Goal: Task Accomplishment & Management: Use online tool/utility

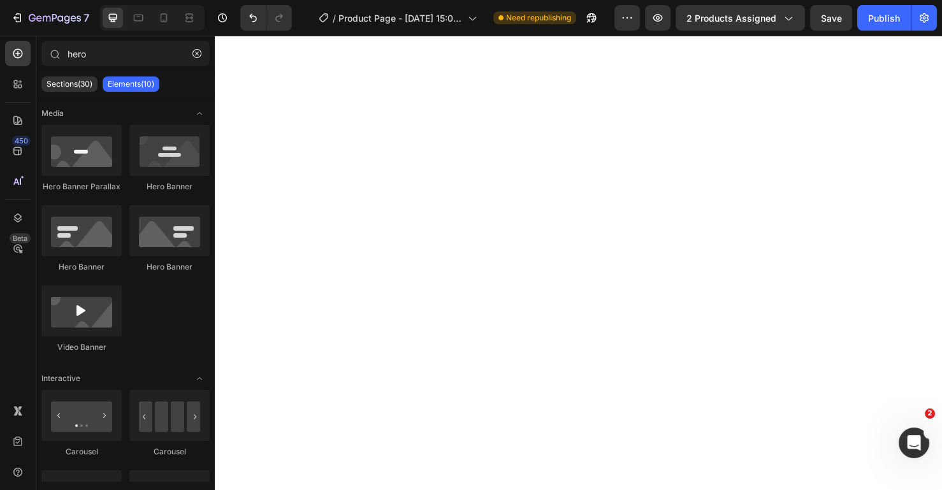
select select "440586021324456888"
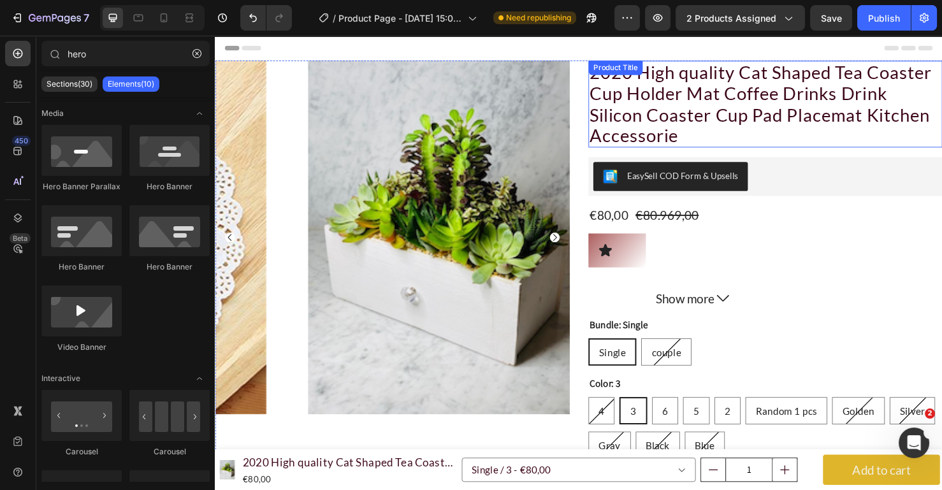
click at [706, 67] on h2 "2020 High quality Cat Shaped Tea Coaster Cup Holder Mat Coffee Drinks Drink Sil…" at bounding box center [793, 107] width 372 height 91
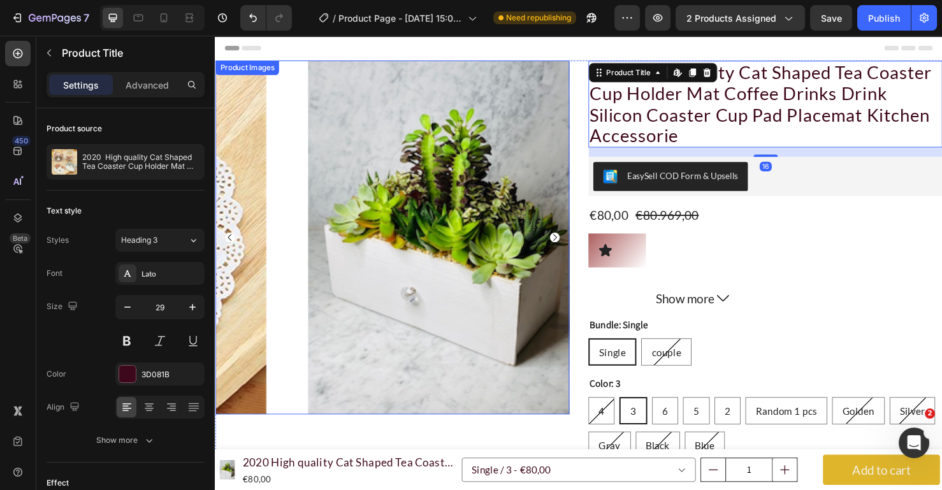
click at [244, 67] on div "Product Images" at bounding box center [248, 69] width 62 height 11
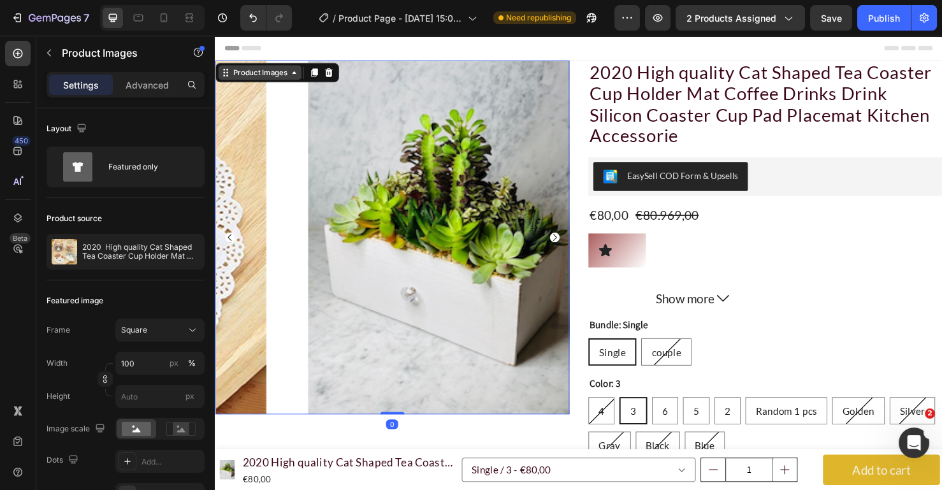
click at [238, 75] on div "Product Images" at bounding box center [262, 74] width 62 height 11
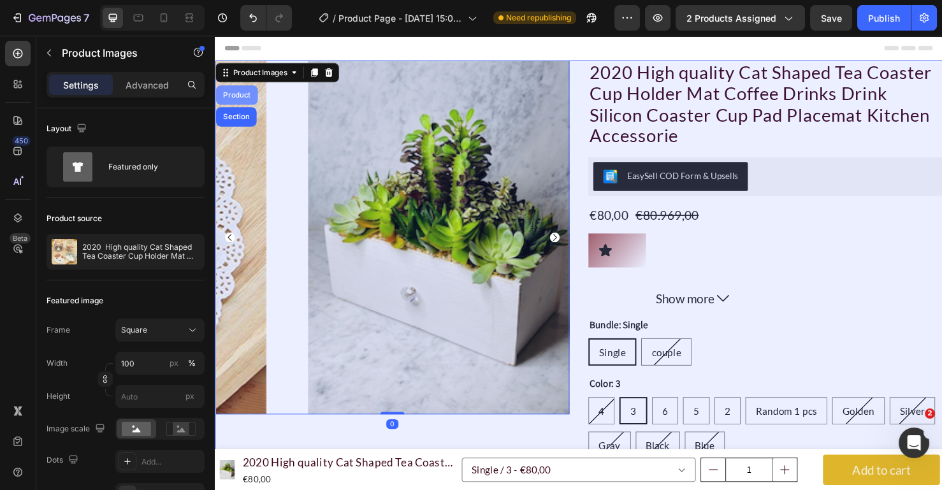
click at [236, 101] on div "Product" at bounding box center [237, 98] width 34 height 8
radio input "true"
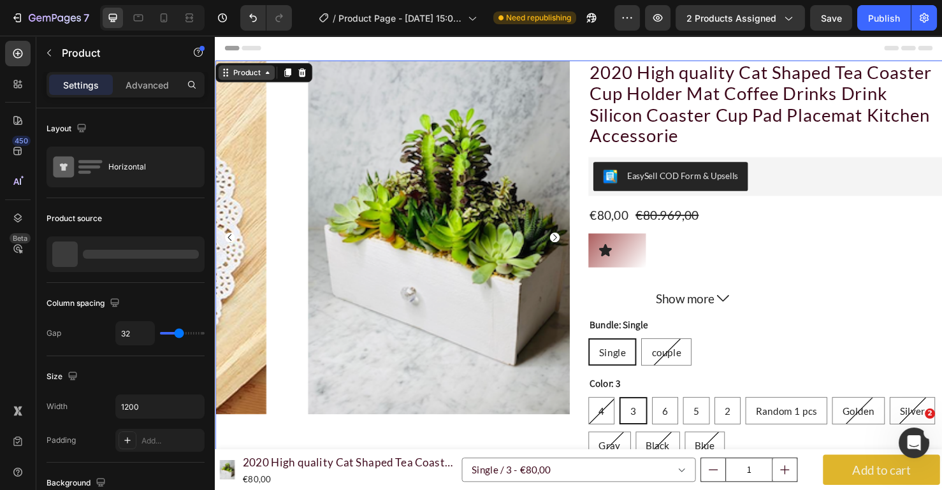
click at [241, 78] on div "Product" at bounding box center [248, 74] width 34 height 11
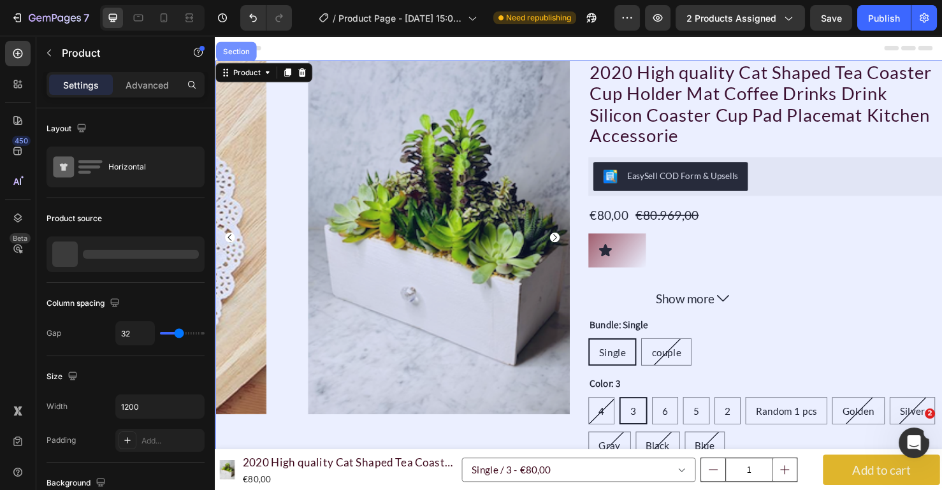
click at [231, 50] on div "Section" at bounding box center [236, 52] width 32 height 8
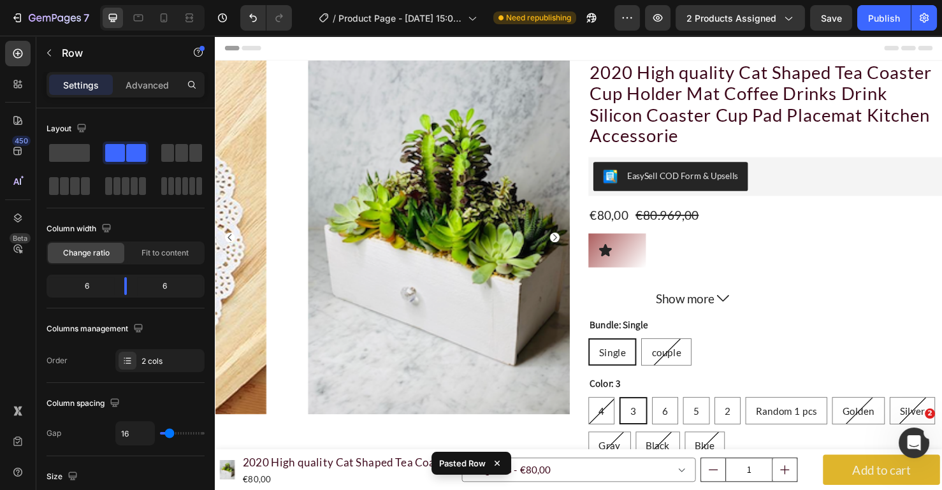
scroll to position [1589, 0]
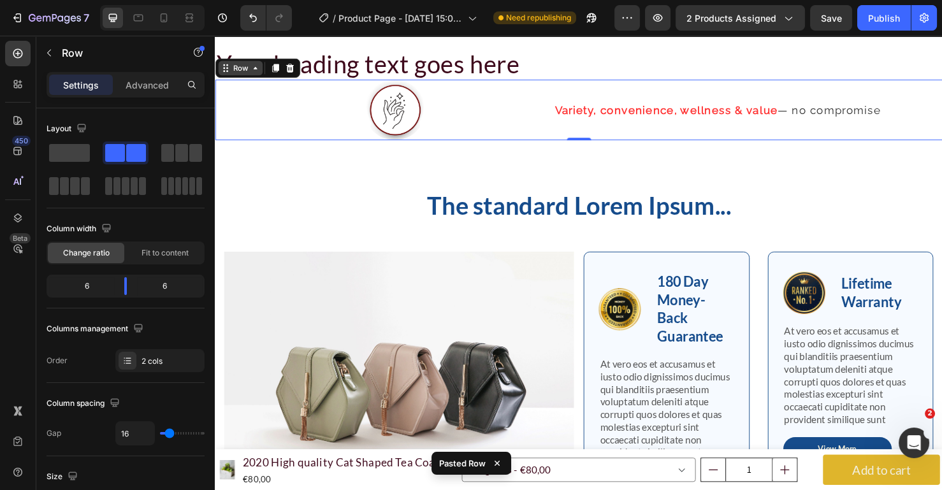
click at [257, 66] on icon at bounding box center [257, 69] width 10 height 10
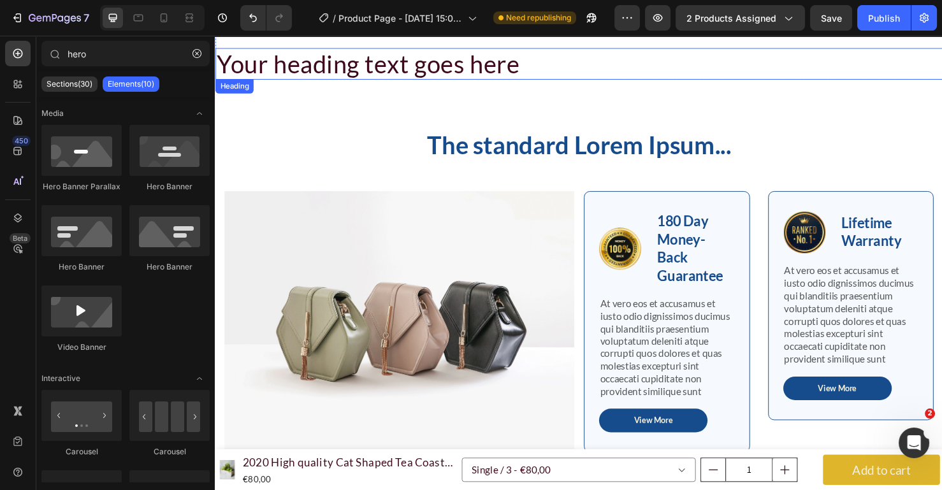
click at [294, 48] on h2 "Your heading text goes here" at bounding box center [597, 64] width 764 height 33
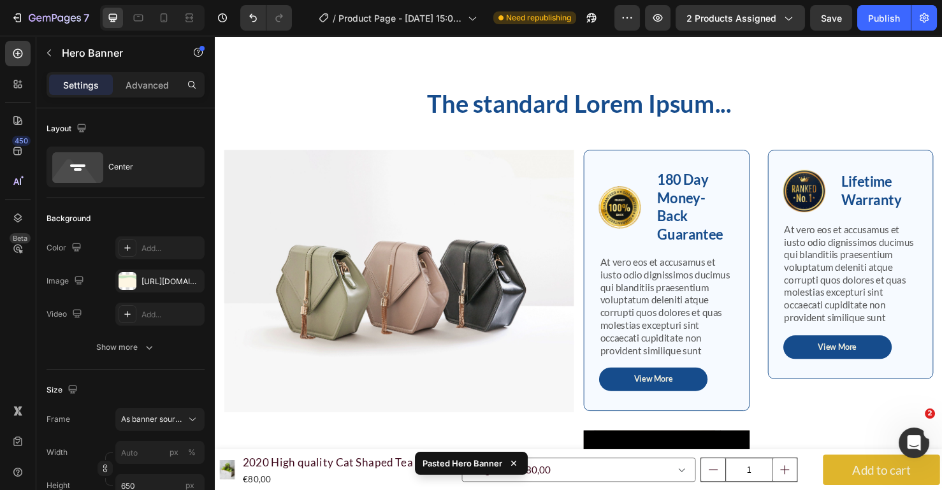
scroll to position [2263, 0]
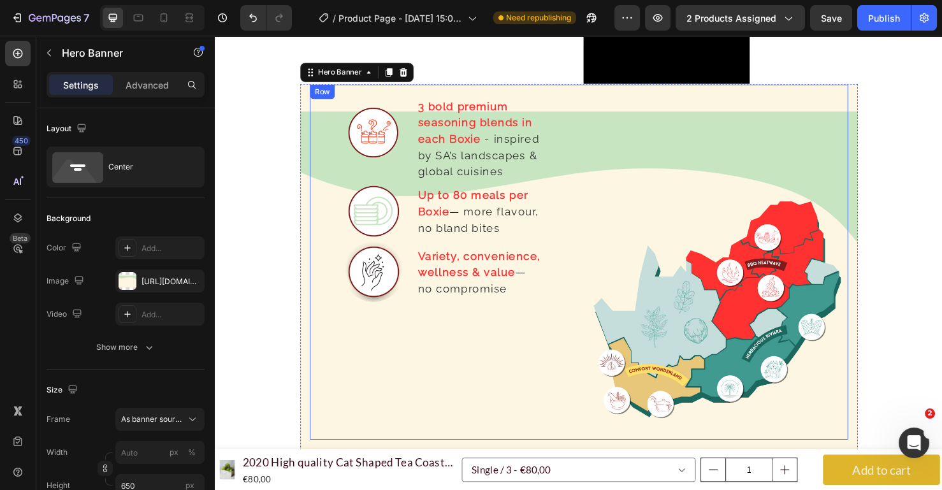
click at [553, 390] on div "Image 3 bold premium seasoning blends in each Boxie - inspired by SA’s landscap…" at bounding box center [453, 273] width 278 height 373
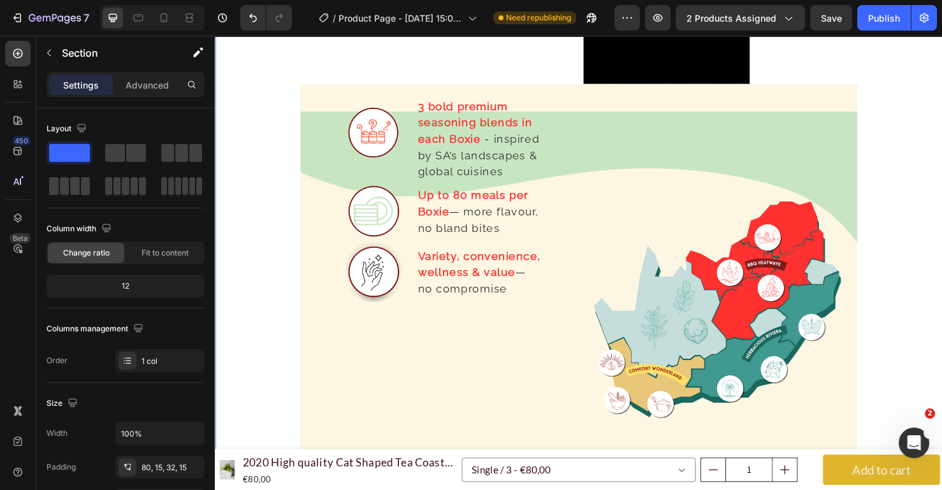
click at [884, 162] on div "Image 3 bold premium seasoning blends in each Boxie - inspired by SA’s landscap…" at bounding box center [596, 293] width 585 height 413
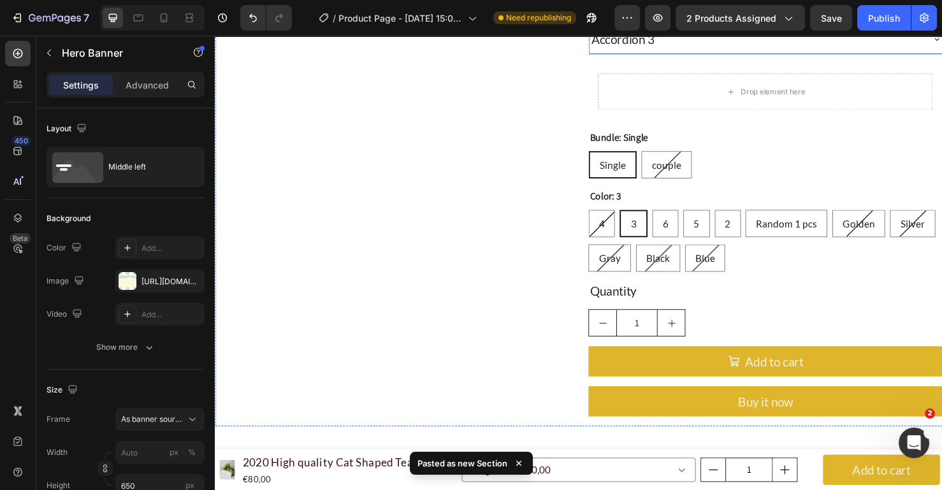
scroll to position [0, 0]
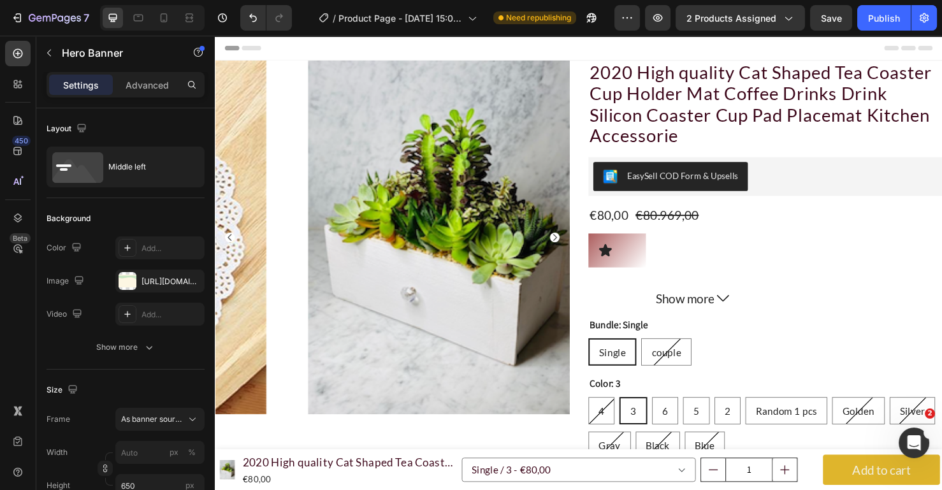
click at [941, 58] on div "Header" at bounding box center [597, 48] width 744 height 25
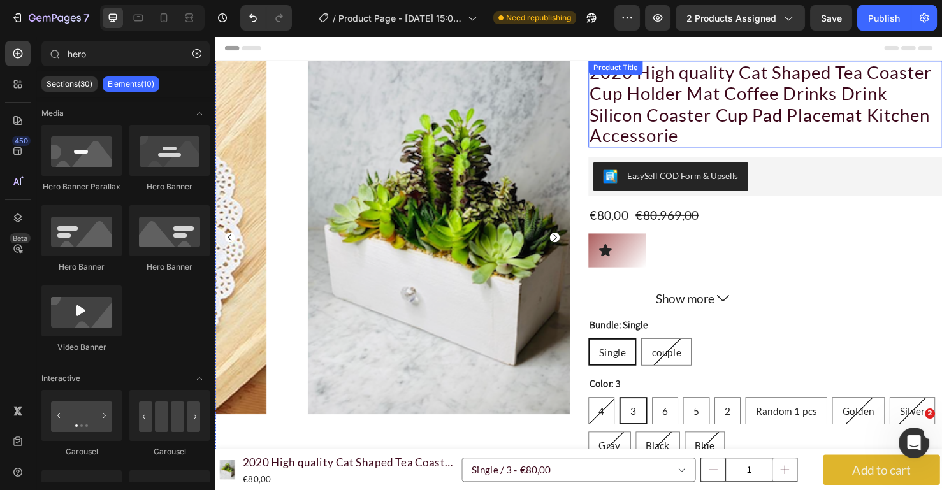
click at [941, 67] on h2 "2020 High quality Cat Shaped Tea Coaster Cup Holder Mat Coffee Drinks Drink Sil…" at bounding box center [793, 107] width 372 height 91
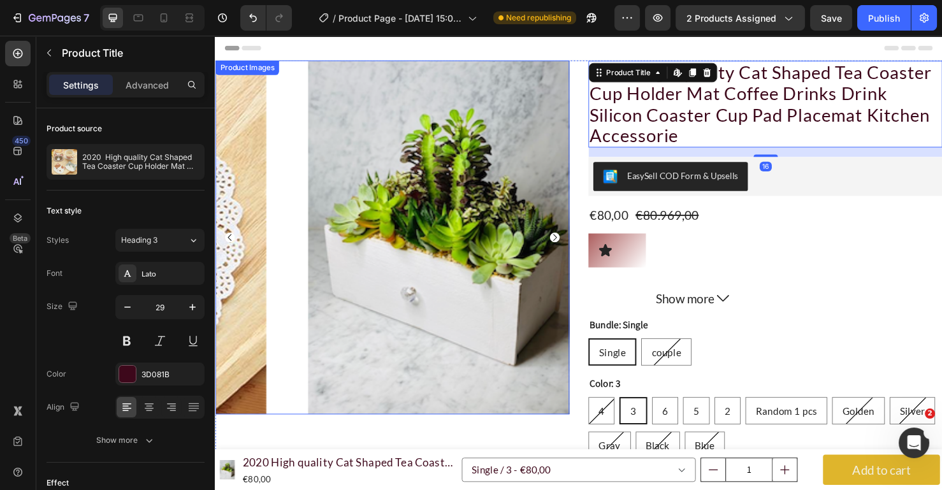
click at [250, 66] on div "Product Images" at bounding box center [248, 69] width 62 height 11
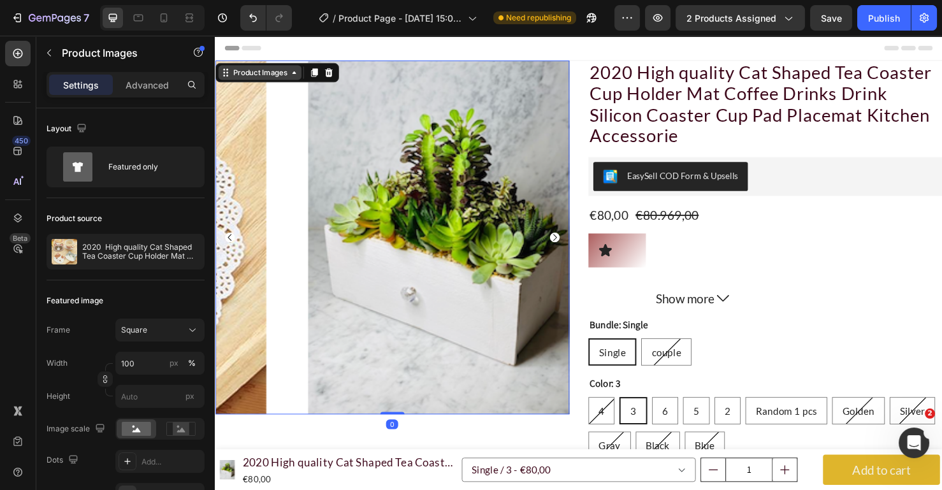
click at [243, 75] on div "Product Images" at bounding box center [262, 74] width 62 height 11
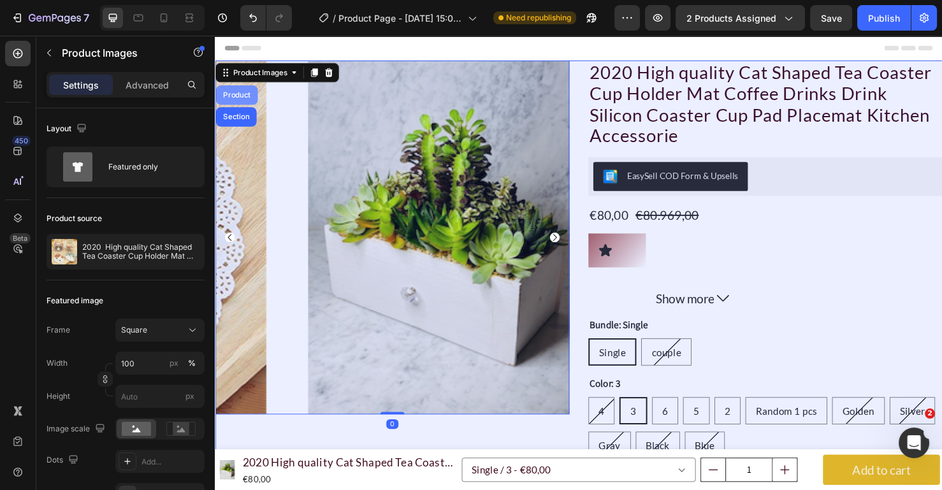
click at [242, 94] on div "Product" at bounding box center [237, 98] width 34 height 8
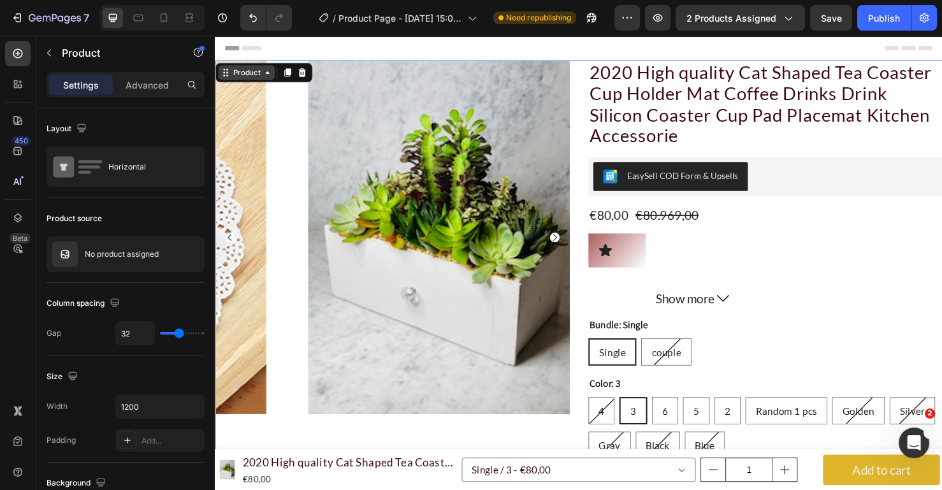
click at [247, 75] on div "Product" at bounding box center [248, 74] width 34 height 11
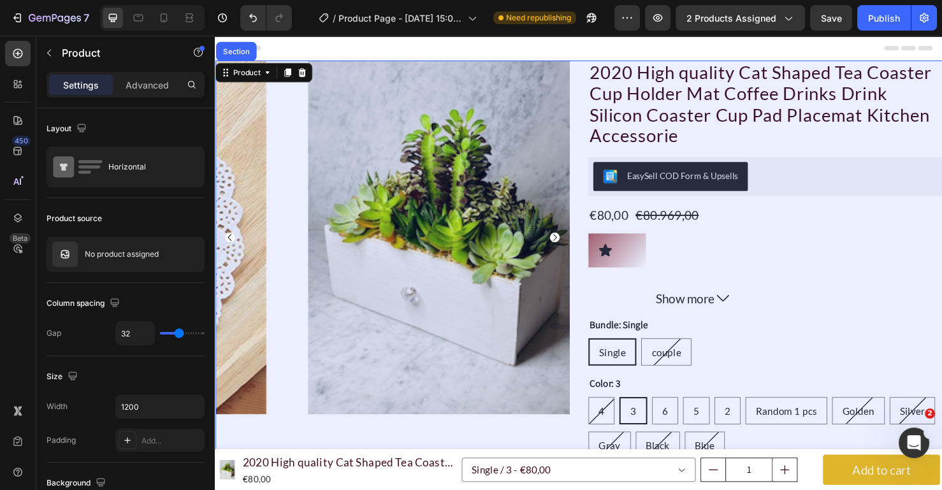
click at [236, 48] on div "Section" at bounding box center [236, 52] width 32 height 8
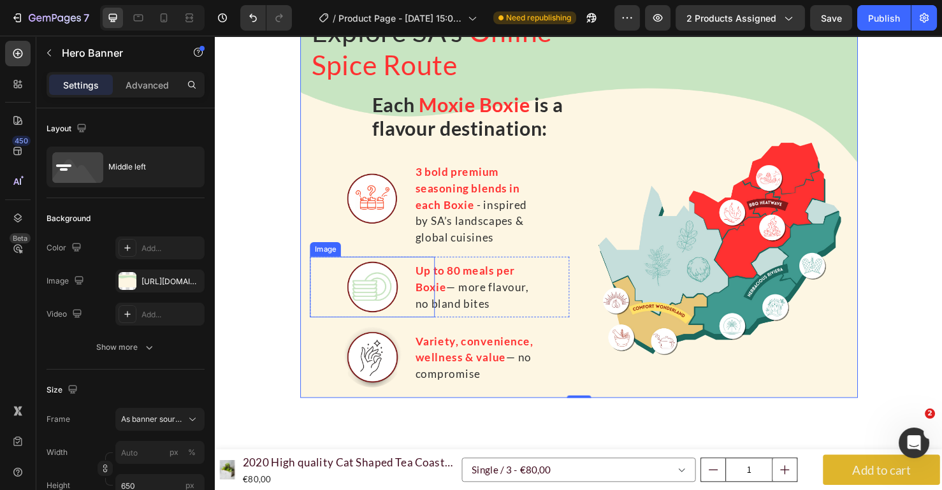
scroll to position [1466, 0]
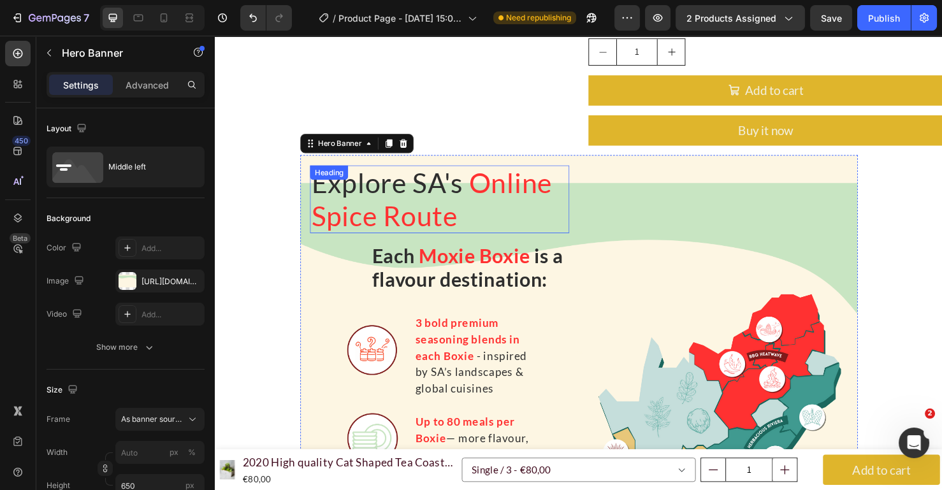
click at [330, 172] on div "Explore SA's Online Spice Route Heading" at bounding box center [450, 207] width 273 height 71
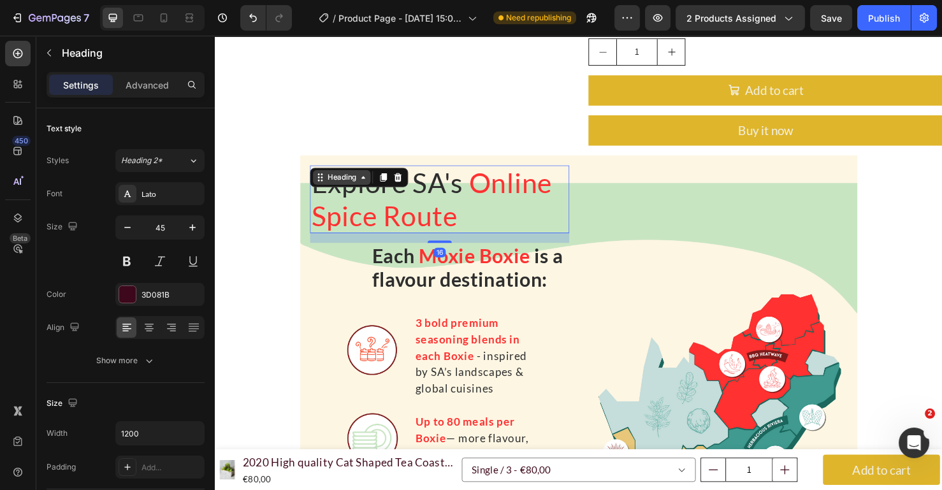
click at [330, 177] on div "Heading" at bounding box center [347, 184] width 61 height 15
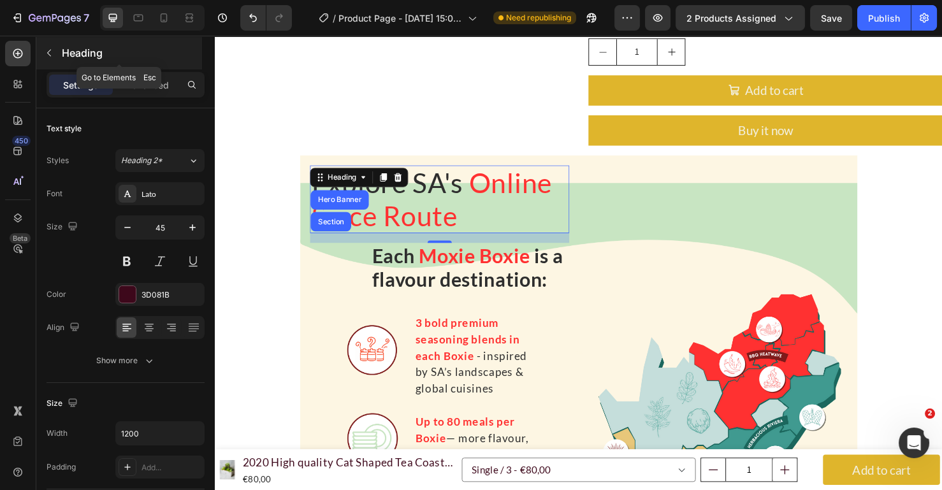
click at [50, 52] on icon "button" at bounding box center [49, 53] width 10 height 10
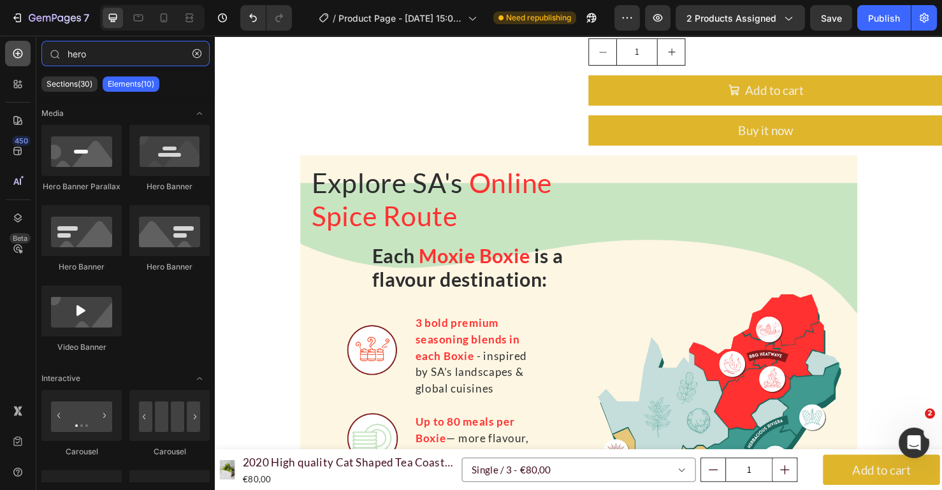
drag, startPoint x: 123, startPoint y: 56, endPoint x: 22, endPoint y: 53, distance: 100.7
click at [22, 53] on div "450 Beta hero Sections(30) Elements(10) Media Hero Banner Parallax Hero Banner …" at bounding box center [107, 263] width 215 height 454
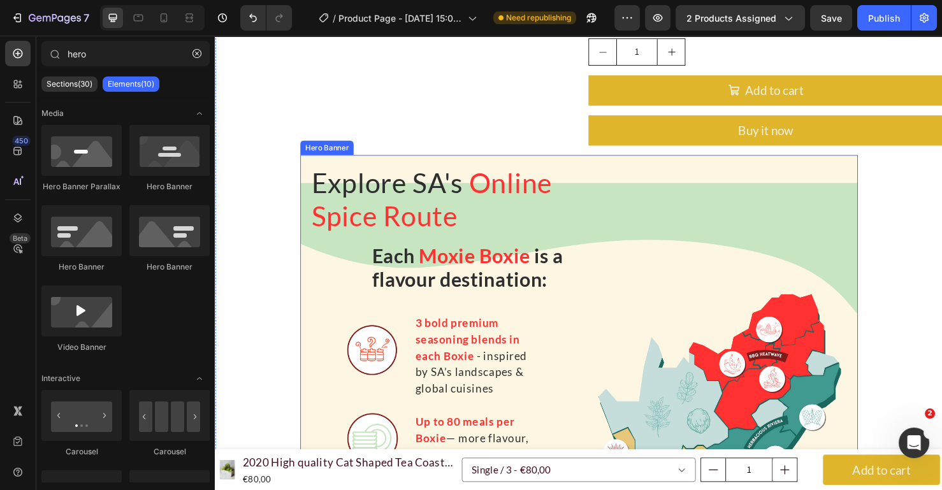
click at [317, 259] on div "Explore SA's Online Spice Route Heading Each Moxie Boxie is a flavour destinati…" at bounding box center [450, 368] width 273 height 392
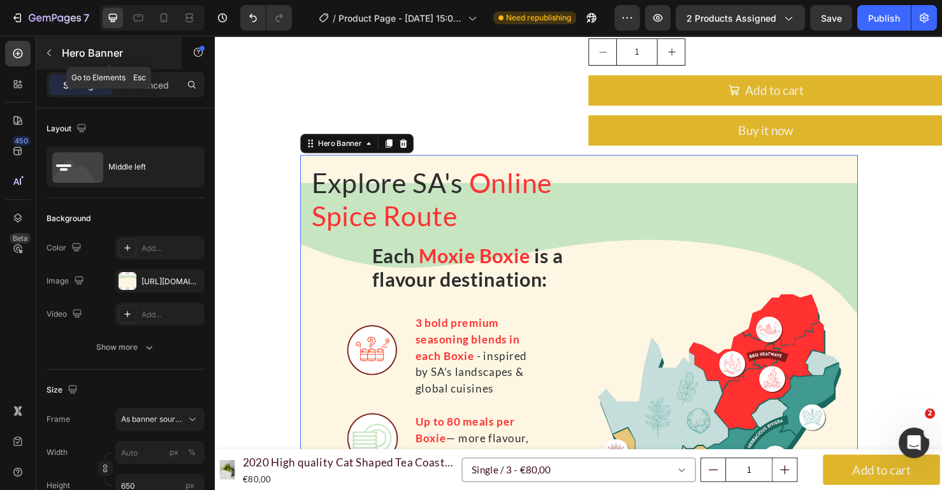
click at [52, 54] on icon "button" at bounding box center [49, 53] width 10 height 10
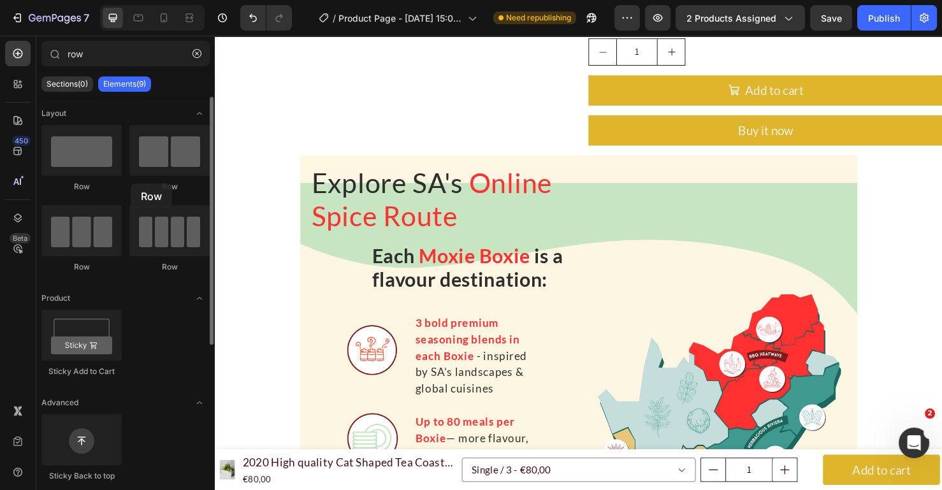
drag, startPoint x: 82, startPoint y: 163, endPoint x: 131, endPoint y: 183, distance: 53.1
click at [131, 310] on div "Row Row Row Row" at bounding box center [125, 349] width 168 height 79
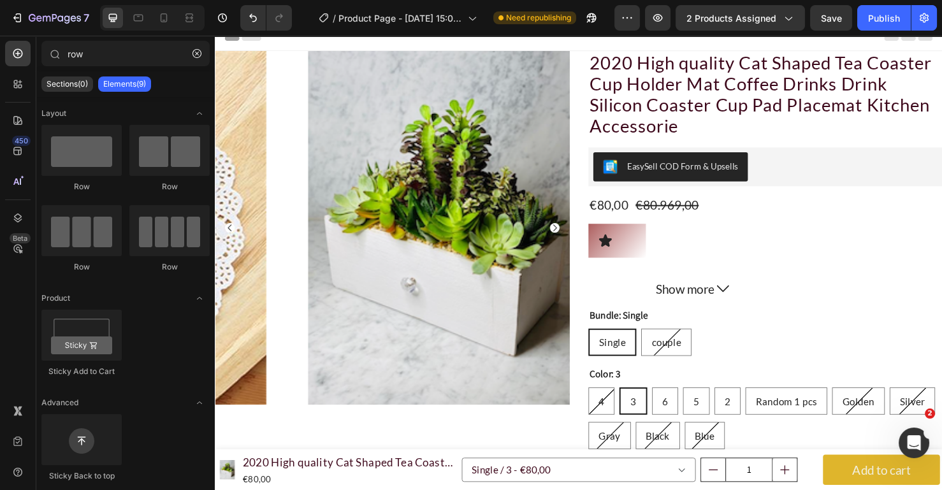
scroll to position [0, 0]
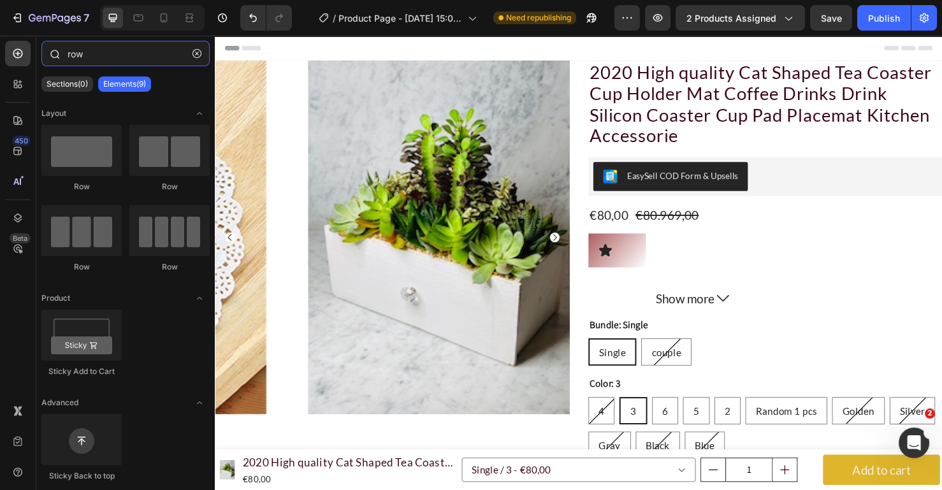
click at [113, 55] on input "row" at bounding box center [125, 53] width 168 height 25
type input "r"
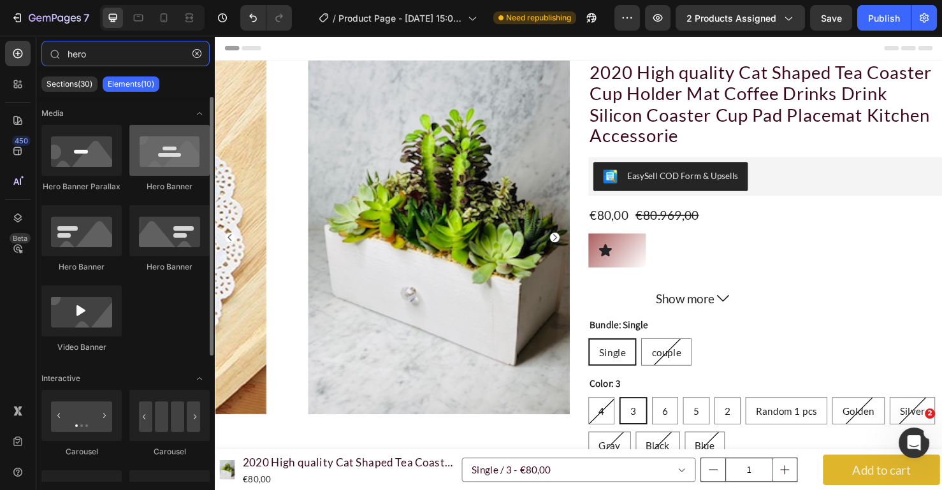
type input "hero"
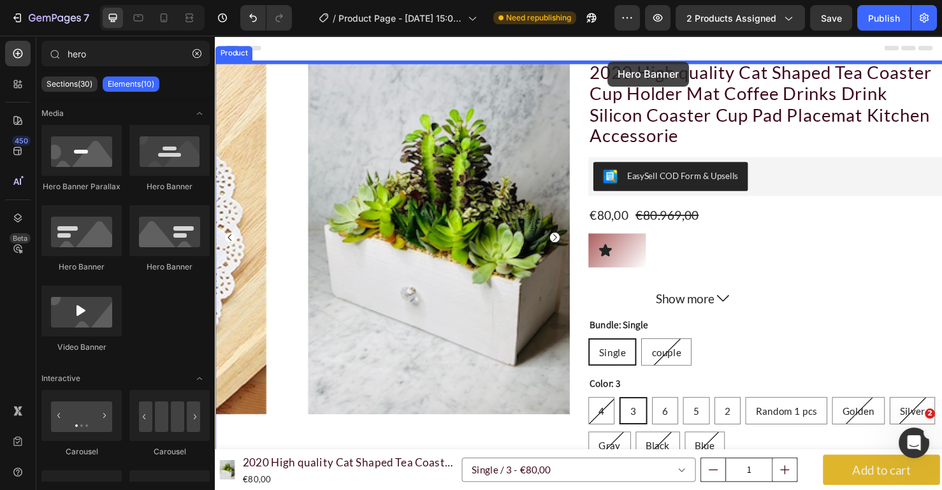
drag, startPoint x: 361, startPoint y: 203, endPoint x: 627, endPoint y: 64, distance: 299.7
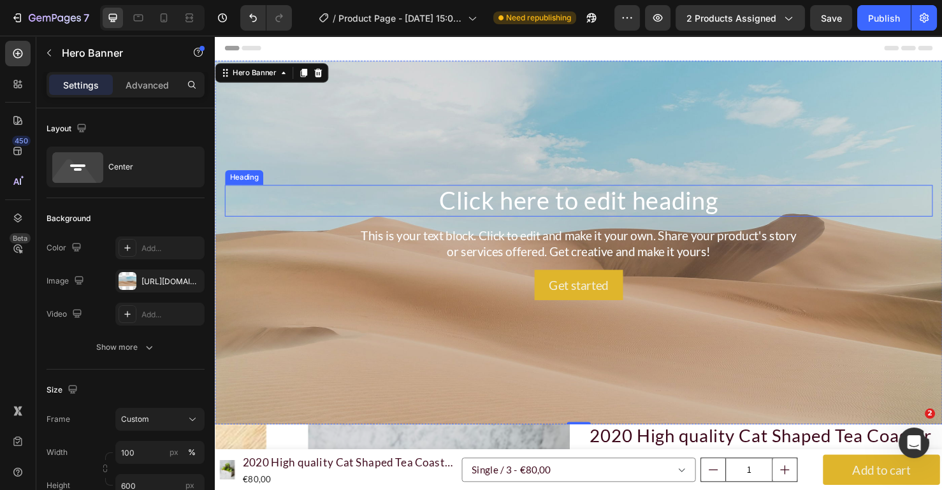
click at [460, 213] on h2 "Click here to edit heading" at bounding box center [597, 208] width 744 height 33
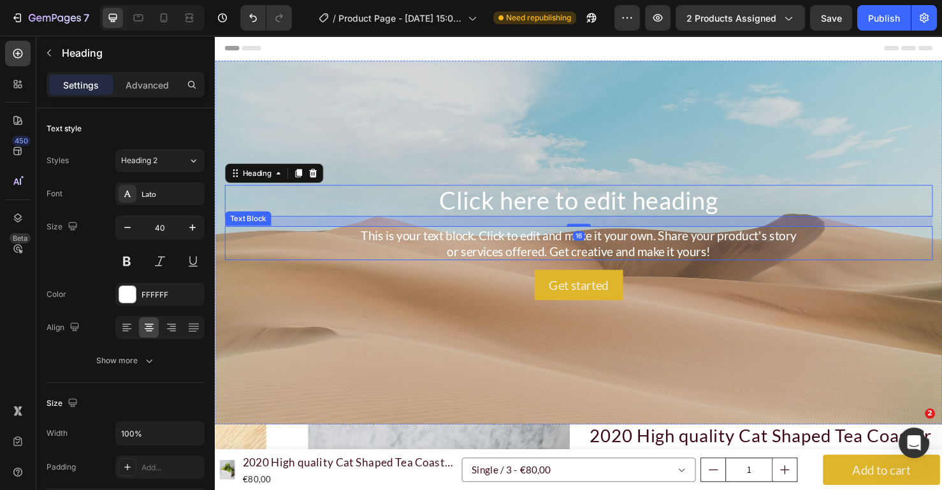
click at [458, 259] on div "This is your text block. Click to edit and make it your own. Share your product…" at bounding box center [597, 254] width 744 height 36
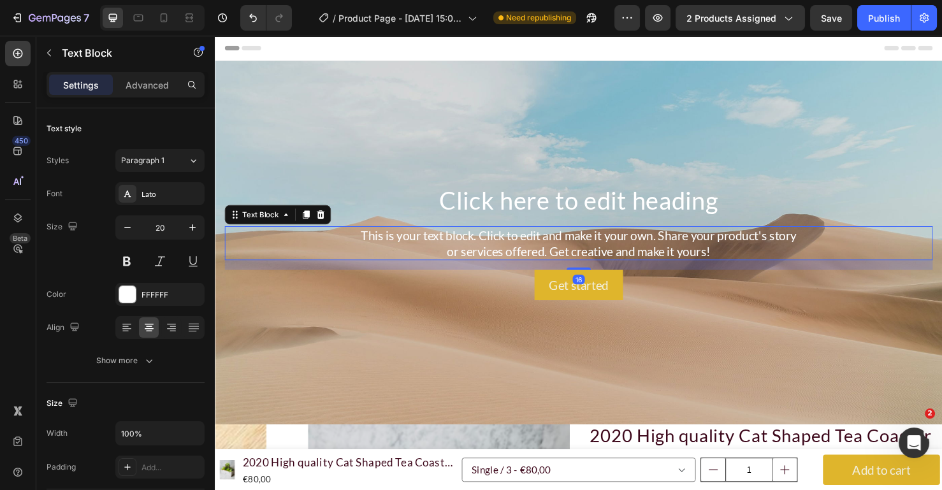
click at [486, 287] on div "Get started Button" at bounding box center [597, 298] width 744 height 32
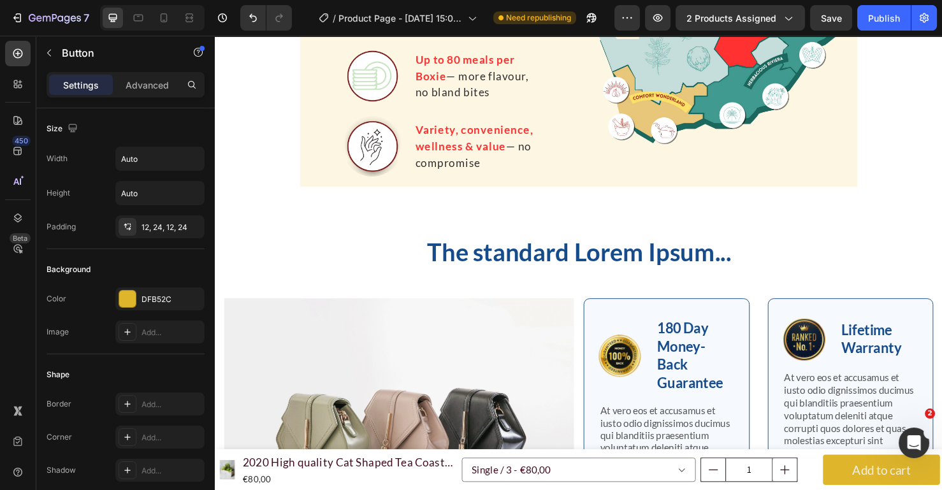
scroll to position [1911, 0]
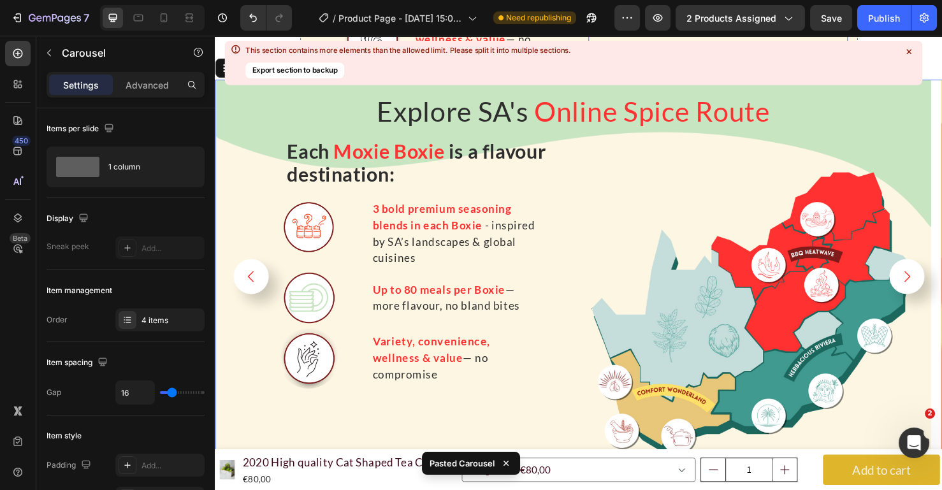
scroll to position [2183, 0]
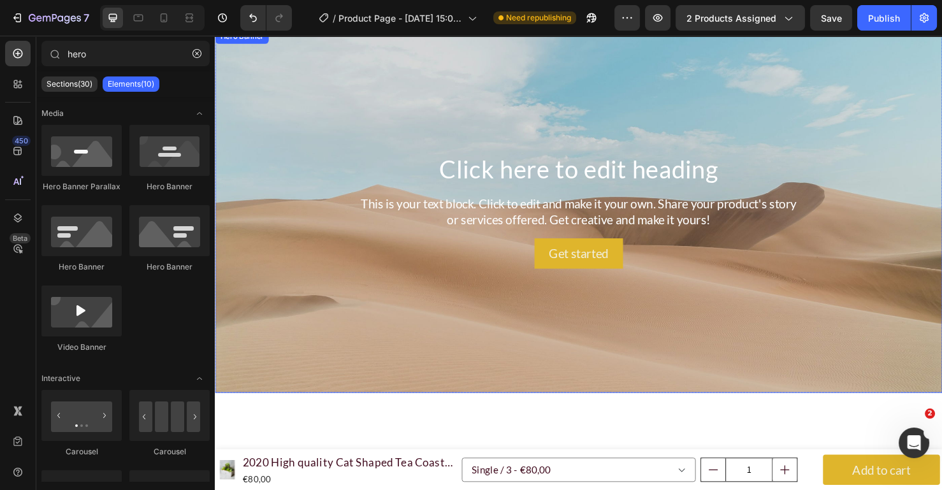
scroll to position [0, 0]
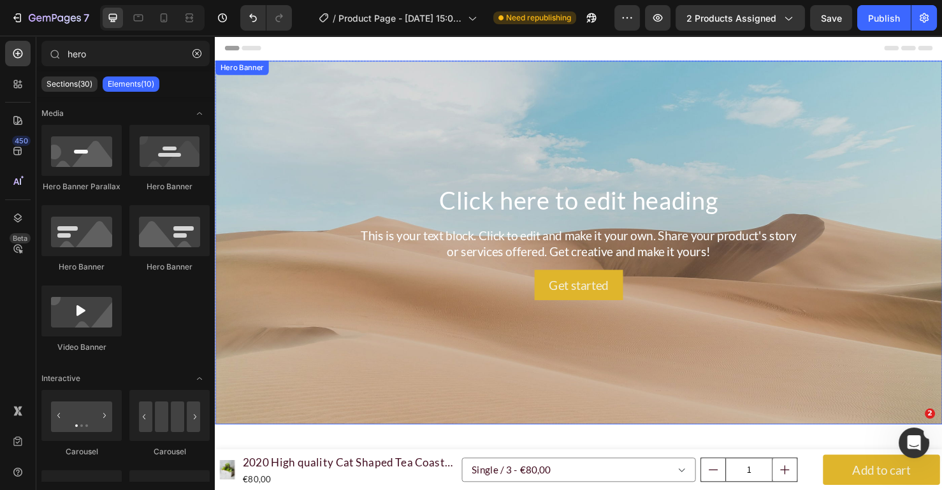
click at [924, 116] on div "Background Image" at bounding box center [597, 253] width 764 height 382
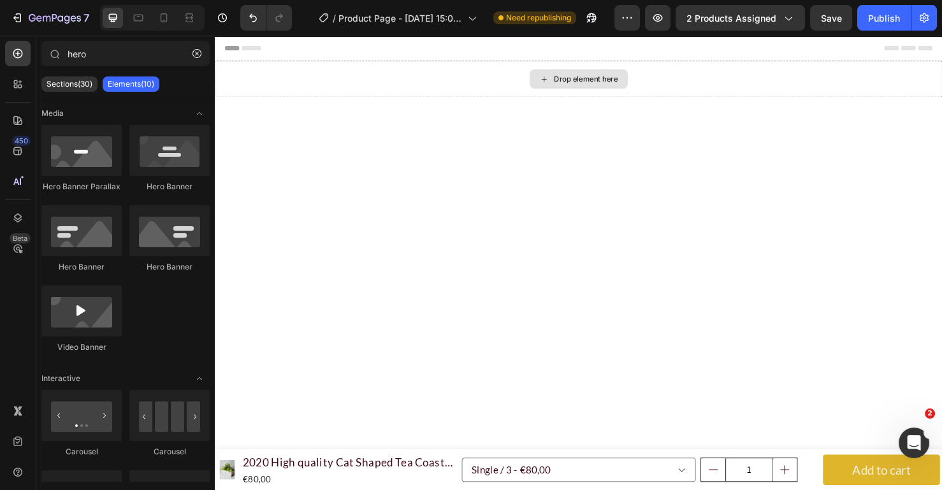
click at [941, 77] on div "Drop element here" at bounding box center [597, 81] width 764 height 38
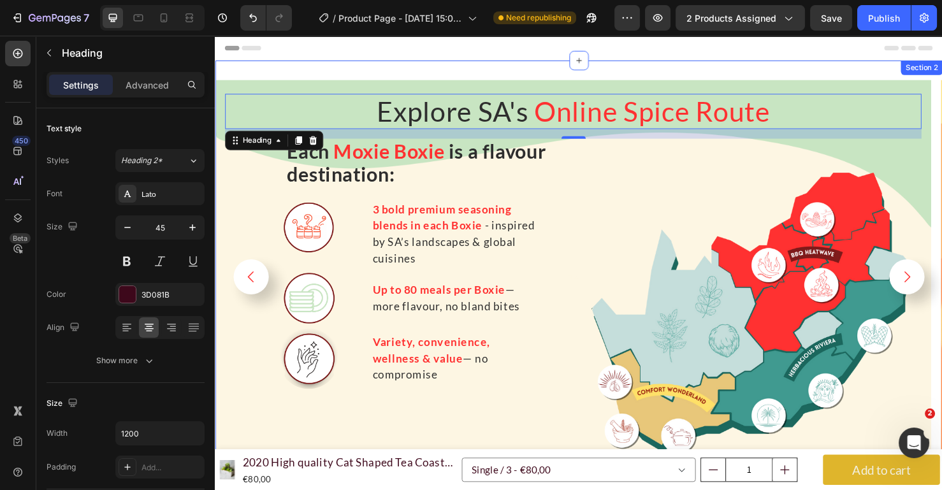
click at [941, 72] on div "Section 2" at bounding box center [957, 69] width 44 height 15
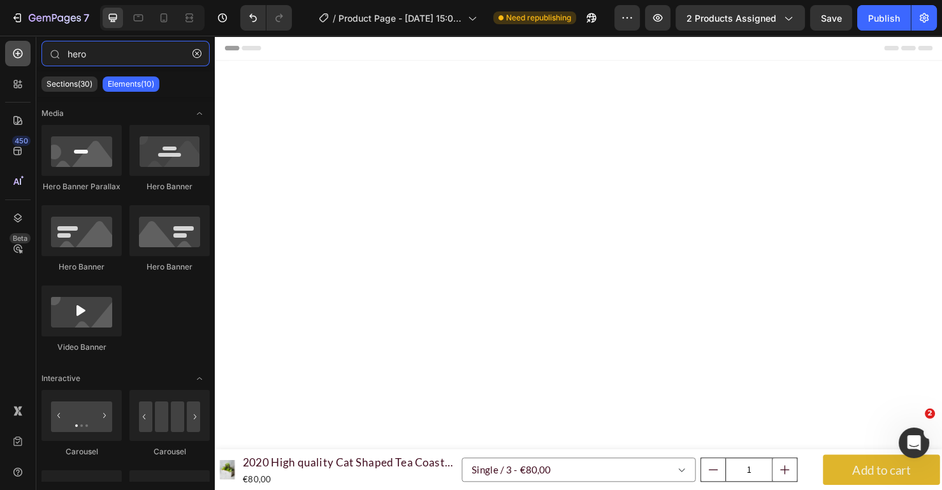
drag, startPoint x: 103, startPoint y: 53, endPoint x: 20, endPoint y: 51, distance: 82.2
click at [20, 51] on div "450 Beta hero Sections(30) Elements(10) Media Hero Banner Parallax Hero Banner …" at bounding box center [107, 263] width 215 height 454
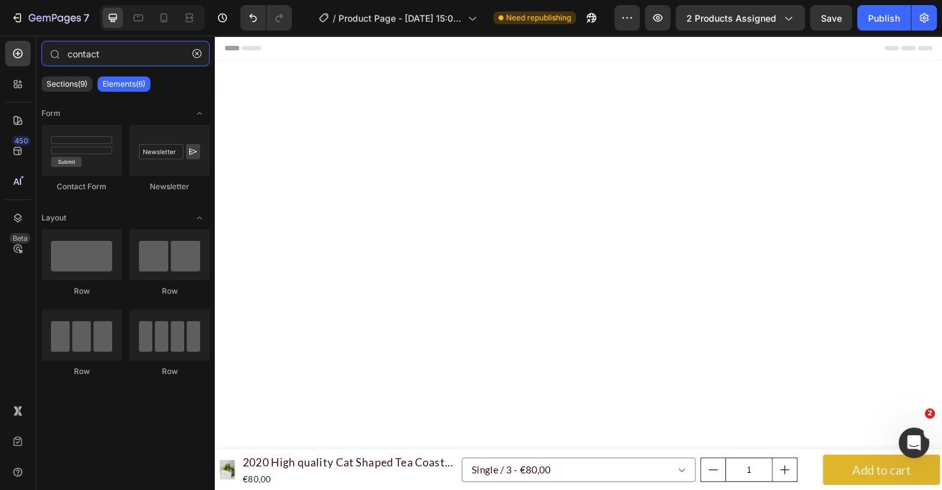
type input "contact"
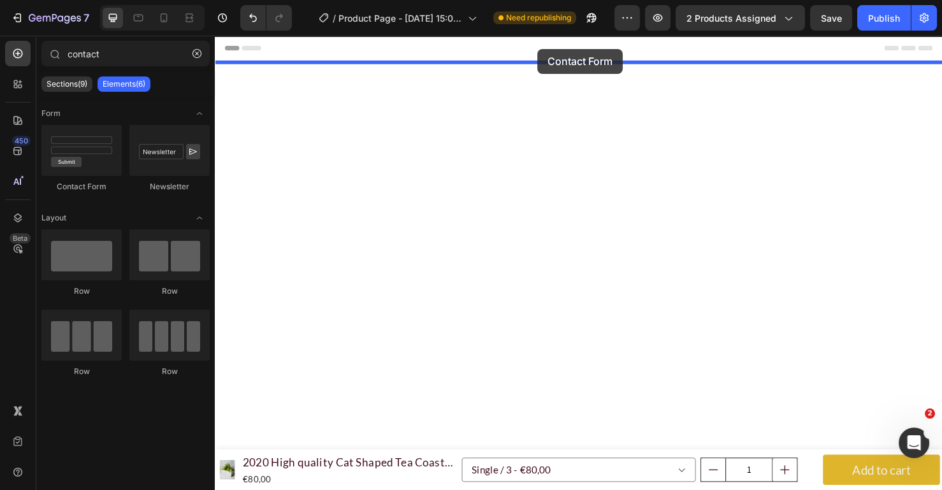
drag, startPoint x: 394, startPoint y: 157, endPoint x: 554, endPoint y: 50, distance: 192.8
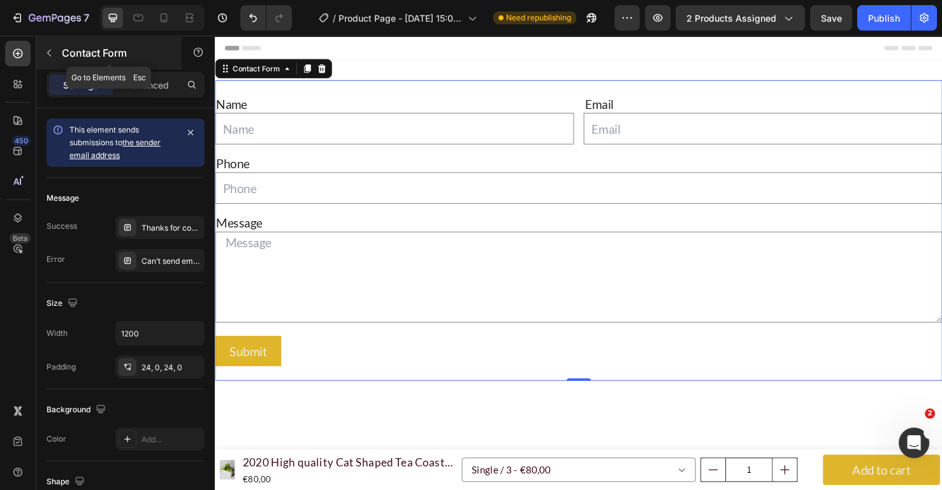
click at [53, 46] on button "button" at bounding box center [49, 53] width 20 height 20
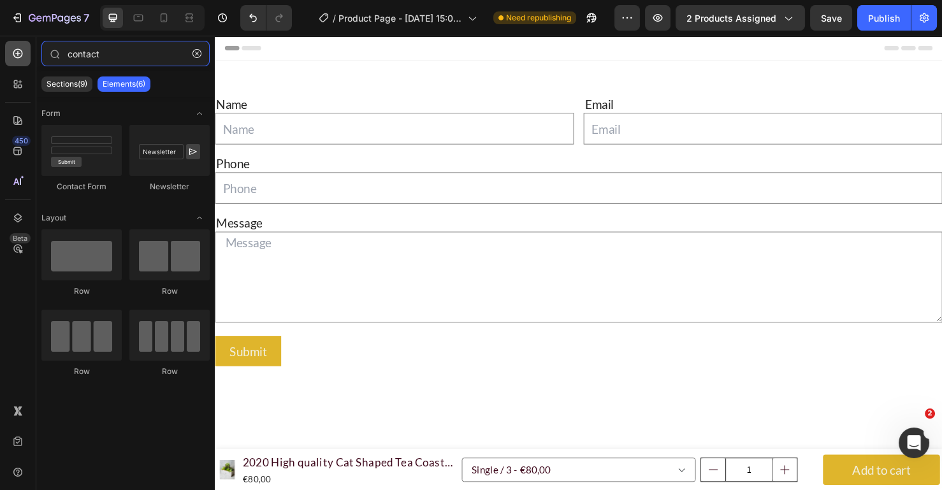
drag, startPoint x: 111, startPoint y: 54, endPoint x: 24, endPoint y: 54, distance: 87.9
click at [24, 54] on div "450 Beta contact Sections(9) Elements(6) Form Contact Form Newsletter Layout Ro…" at bounding box center [107, 263] width 215 height 454
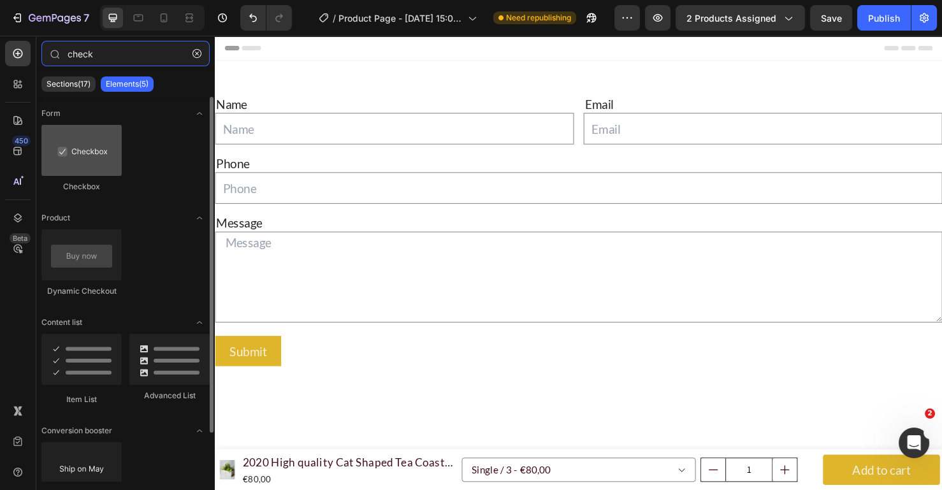
type input "check"
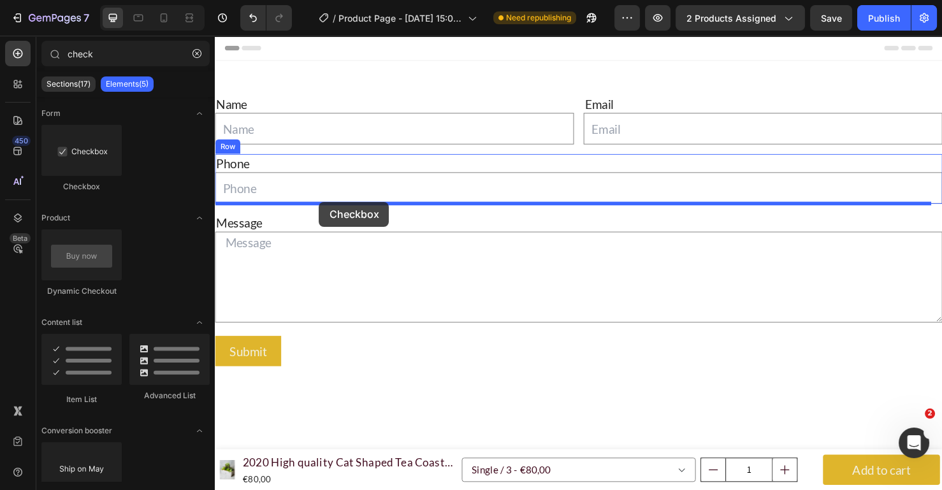
drag, startPoint x: 285, startPoint y: 182, endPoint x: 324, endPoint y: 210, distance: 48.4
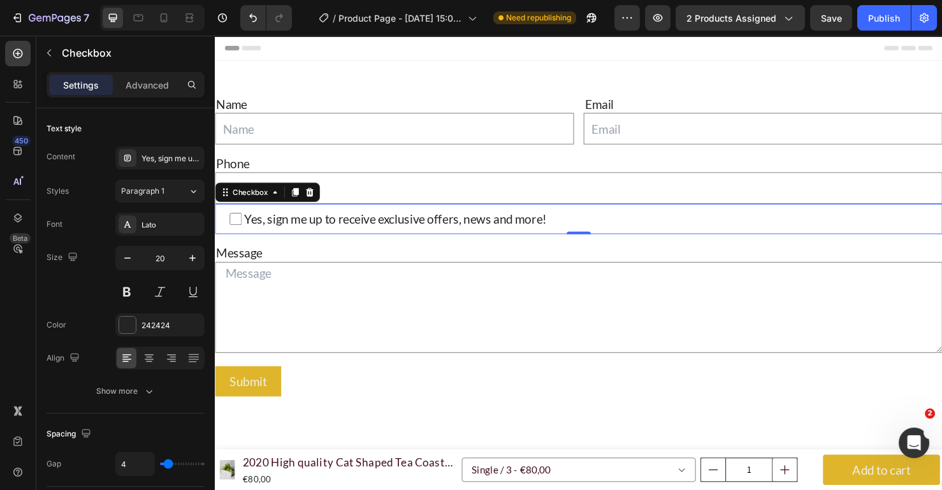
click at [268, 224] on span "Yes, sign me up to receive exclusive offers, news and more!" at bounding box center [603, 228] width 721 height 17
click at [243, 224] on input "Yes, sign me up to receive exclusive offers, news and more!" at bounding box center [236, 228] width 13 height 13
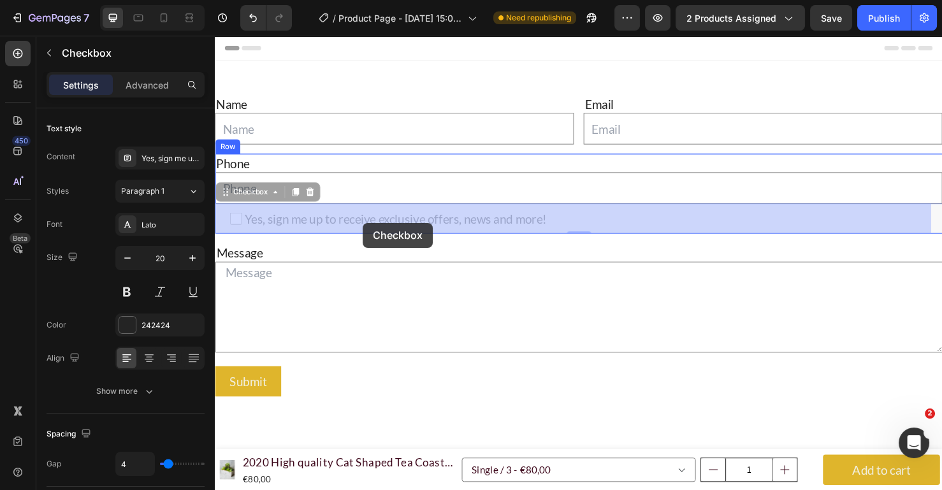
drag, startPoint x: 254, startPoint y: 226, endPoint x: 372, endPoint y: 233, distance: 118.7
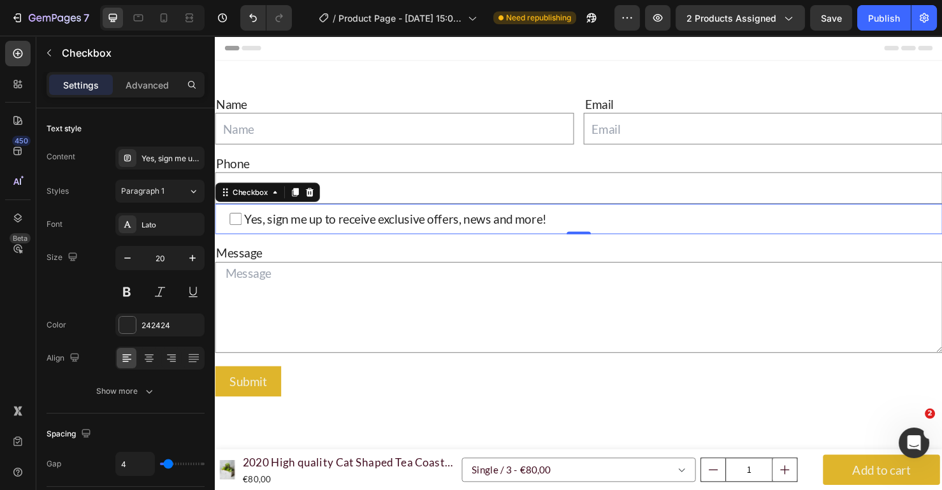
click at [345, 228] on span "Yes, sign me up to receive exclusive offers, news and more!" at bounding box center [603, 228] width 721 height 17
click at [243, 228] on input "Yes, sign me up to receive exclusive offers, news and more!" at bounding box center [236, 228] width 13 height 13
click at [345, 228] on span "Yes, sign me up to receive exclusive offers, news and more!" at bounding box center [603, 228] width 721 height 17
click at [243, 228] on input "Yes, sign me up to receive exclusive offers, news and more!" at bounding box center [236, 228] width 13 height 13
click at [529, 224] on span "Yes, sign me up to receive exclusive offers, news and more!" at bounding box center [603, 228] width 721 height 17
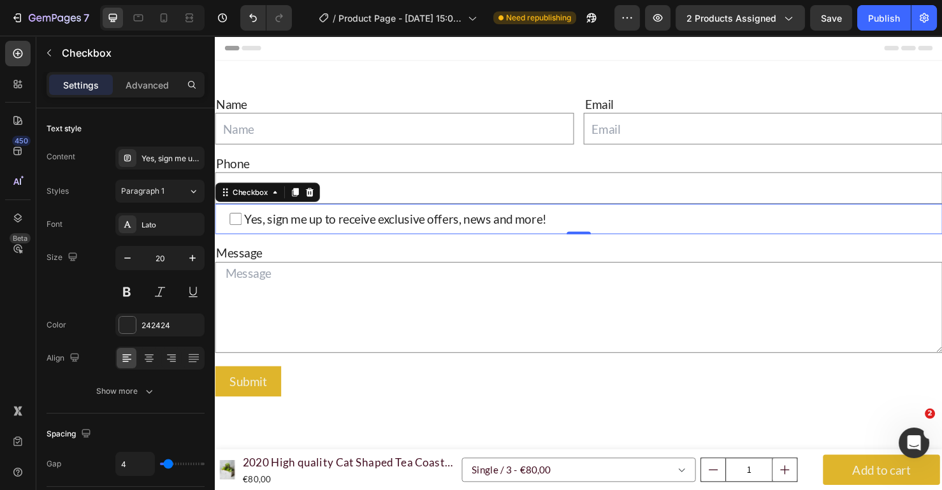
click at [243, 224] on input "Yes, sign me up to receive exclusive offers, news and more!" at bounding box center [236, 228] width 13 height 13
click at [572, 226] on span "Yes, sign me up to receive exclusive offers, news and more!" at bounding box center [603, 228] width 721 height 17
click at [243, 226] on input "Yes, sign me up to receive exclusive offers, news and more!" at bounding box center [236, 228] width 13 height 13
checkbox input "false"
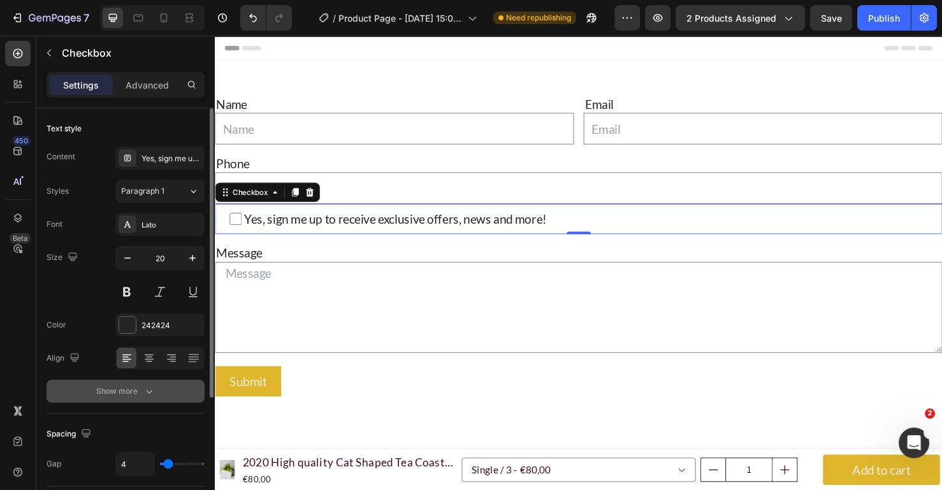
scroll to position [185, 0]
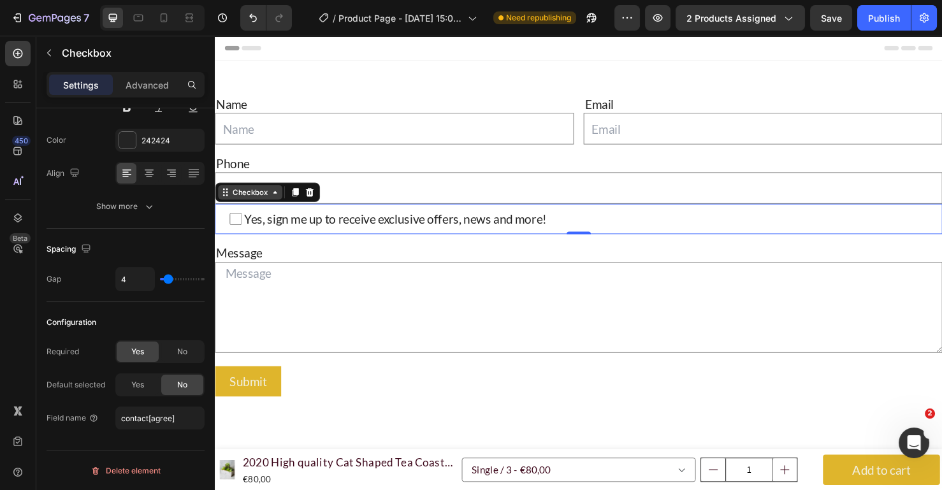
click at [242, 205] on div "Checkbox" at bounding box center [252, 199] width 42 height 11
